Goal: Register for event/course

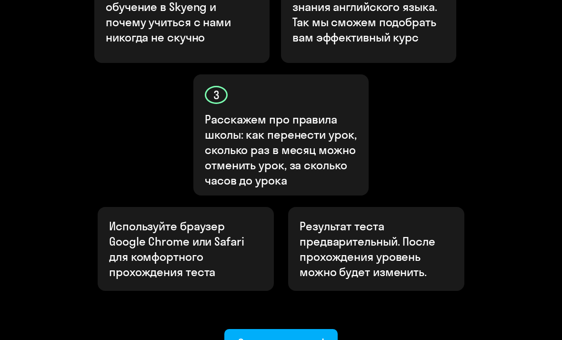
scroll to position [450, 0]
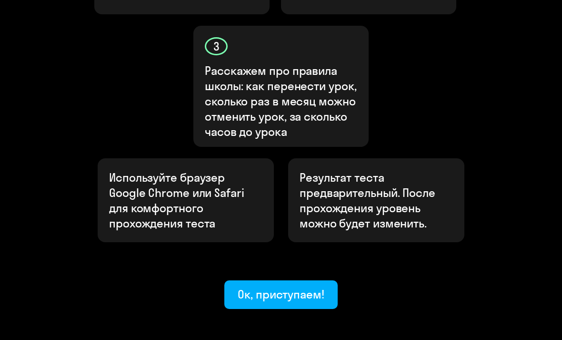
click at [276, 286] on div "Ок, приступаем!" at bounding box center [281, 293] width 87 height 15
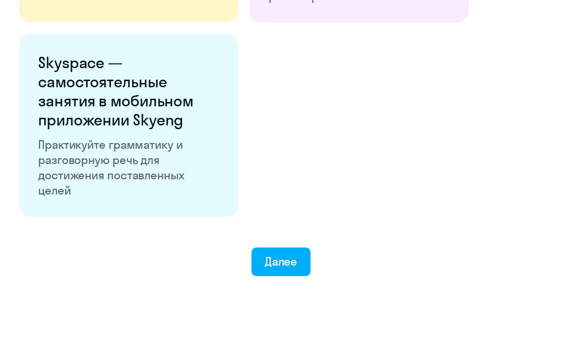
scroll to position [1750, 0]
click at [295, 263] on div "Далее" at bounding box center [281, 260] width 33 height 15
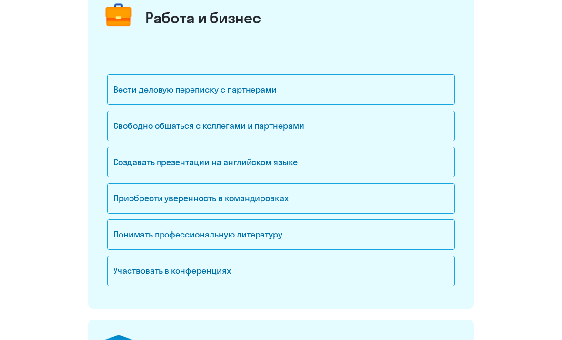
scroll to position [133, 0]
click at [403, 118] on div "Свободно общаться с коллегами и партнерами" at bounding box center [281, 126] width 348 height 30
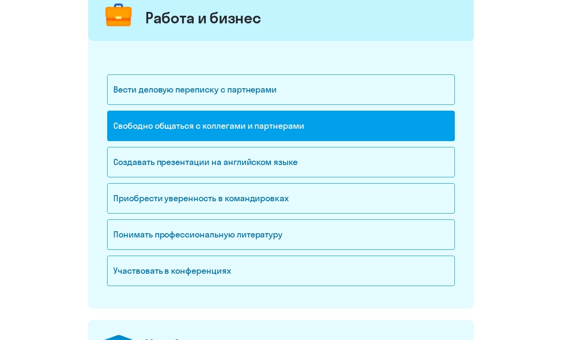
click at [378, 164] on div "Создавать презентации на английском языке" at bounding box center [281, 162] width 348 height 30
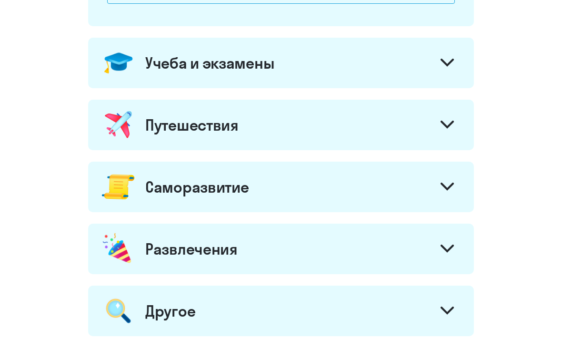
click at [448, 63] on icon at bounding box center [447, 63] width 13 height 8
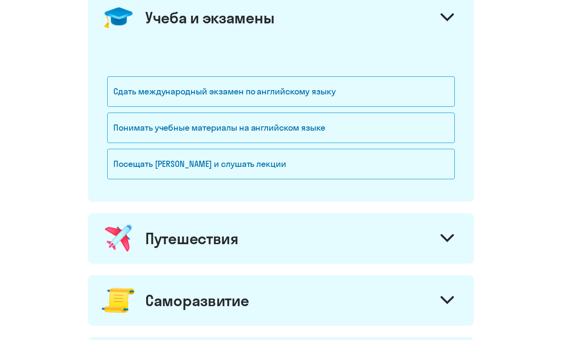
scroll to position [468, 0]
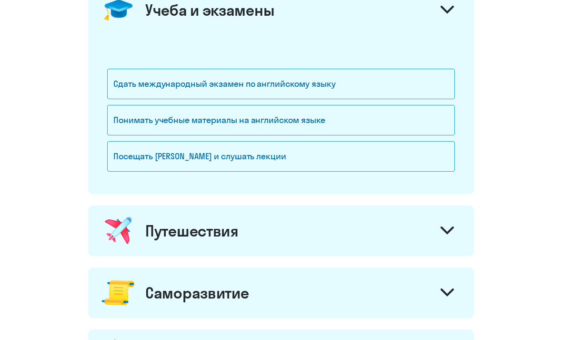
click at [455, 17] on div at bounding box center [447, 11] width 23 height 23
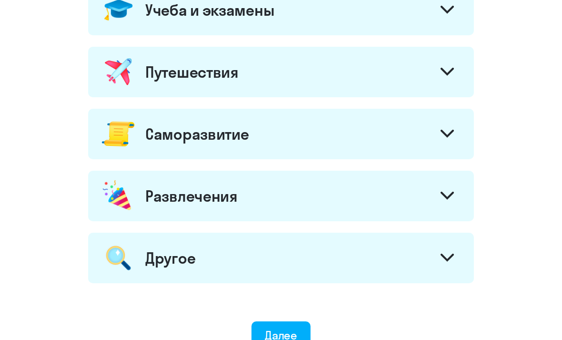
scroll to position [486, 0]
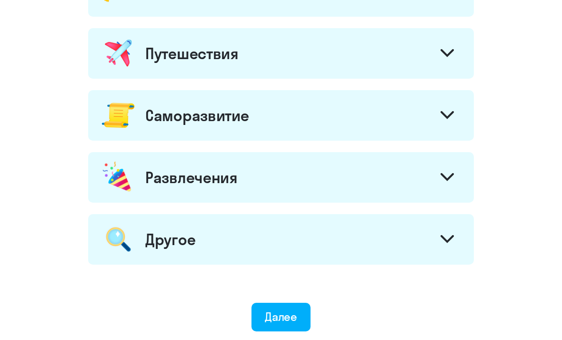
click at [446, 33] on div "Путешествия" at bounding box center [281, 54] width 386 height 51
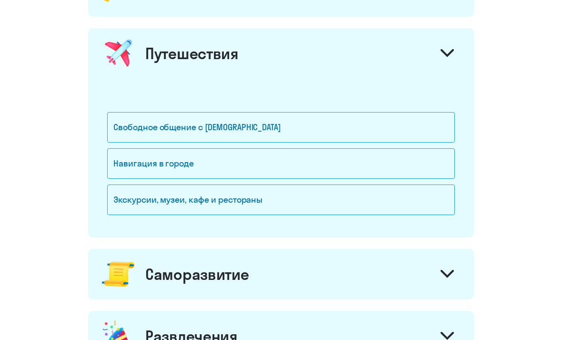
click at [374, 122] on div "Свободное общение с [DEMOGRAPHIC_DATA]" at bounding box center [281, 127] width 348 height 30
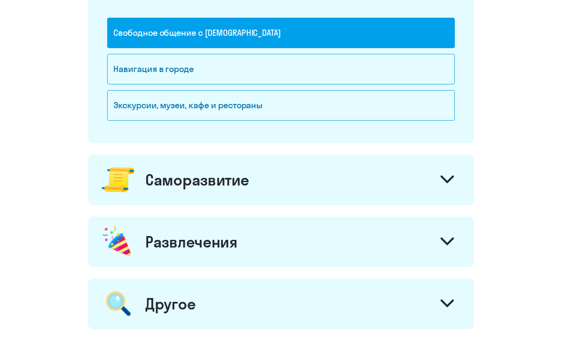
scroll to position [581, 0]
click at [360, 174] on div "Саморазвитие" at bounding box center [281, 179] width 386 height 51
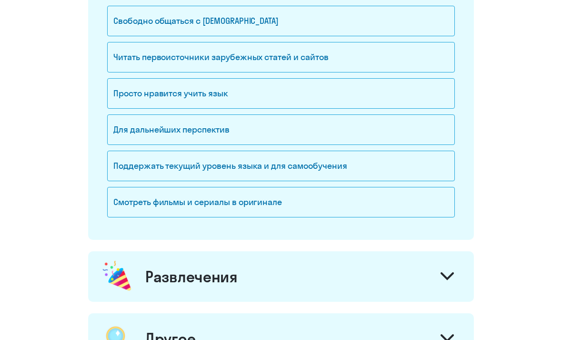
scroll to position [853, 0]
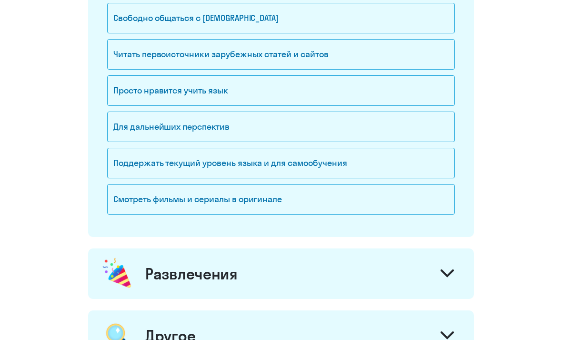
click at [409, 82] on div "Просто нравится учить язык" at bounding box center [281, 90] width 348 height 30
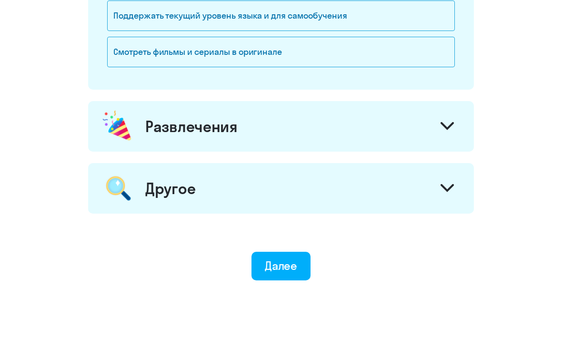
scroll to position [1000, 0]
click at [409, 55] on div "Смотреть фильмы и сериалы в оригинале" at bounding box center [281, 52] width 348 height 30
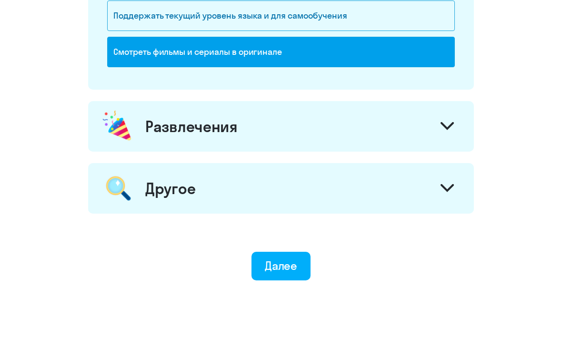
click at [294, 264] on div "Далее" at bounding box center [281, 265] width 33 height 15
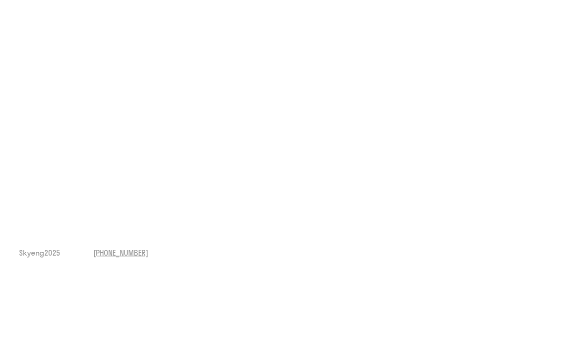
scroll to position [30, 0]
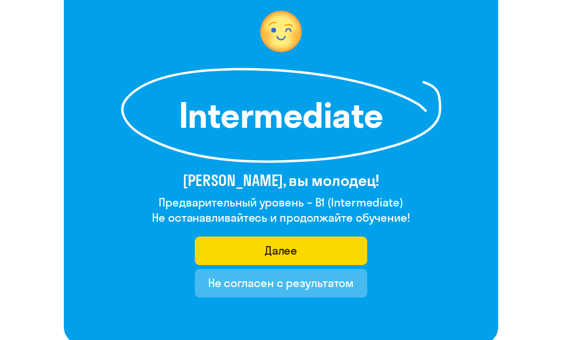
scroll to position [89, 0]
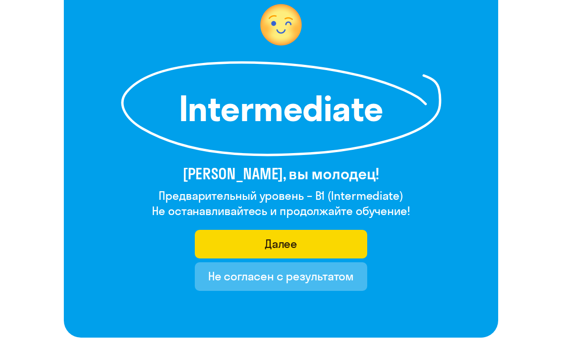
click at [324, 281] on div "Не согласен с результатом" at bounding box center [281, 275] width 146 height 15
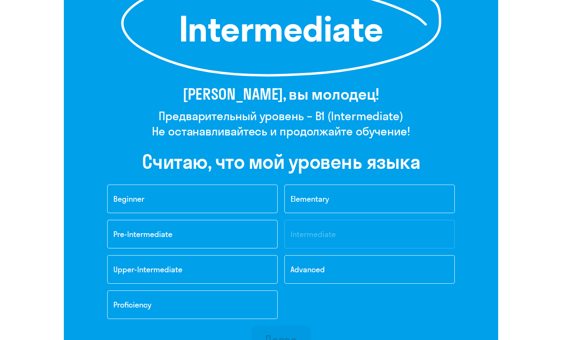
scroll to position [169, 0]
click at [235, 263] on button "Upper-Intermediate" at bounding box center [192, 269] width 171 height 29
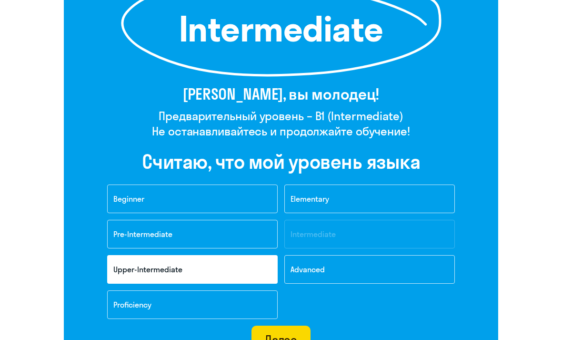
click at [284, 335] on div "Далее" at bounding box center [281, 339] width 33 height 15
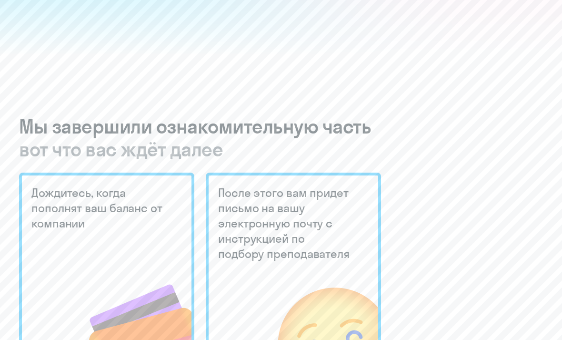
click at [284, 161] on h3 "Мы завершили ознакомительную часть вот что вас ждёт далее" at bounding box center [281, 138] width 524 height 46
